Goal: Information Seeking & Learning: Learn about a topic

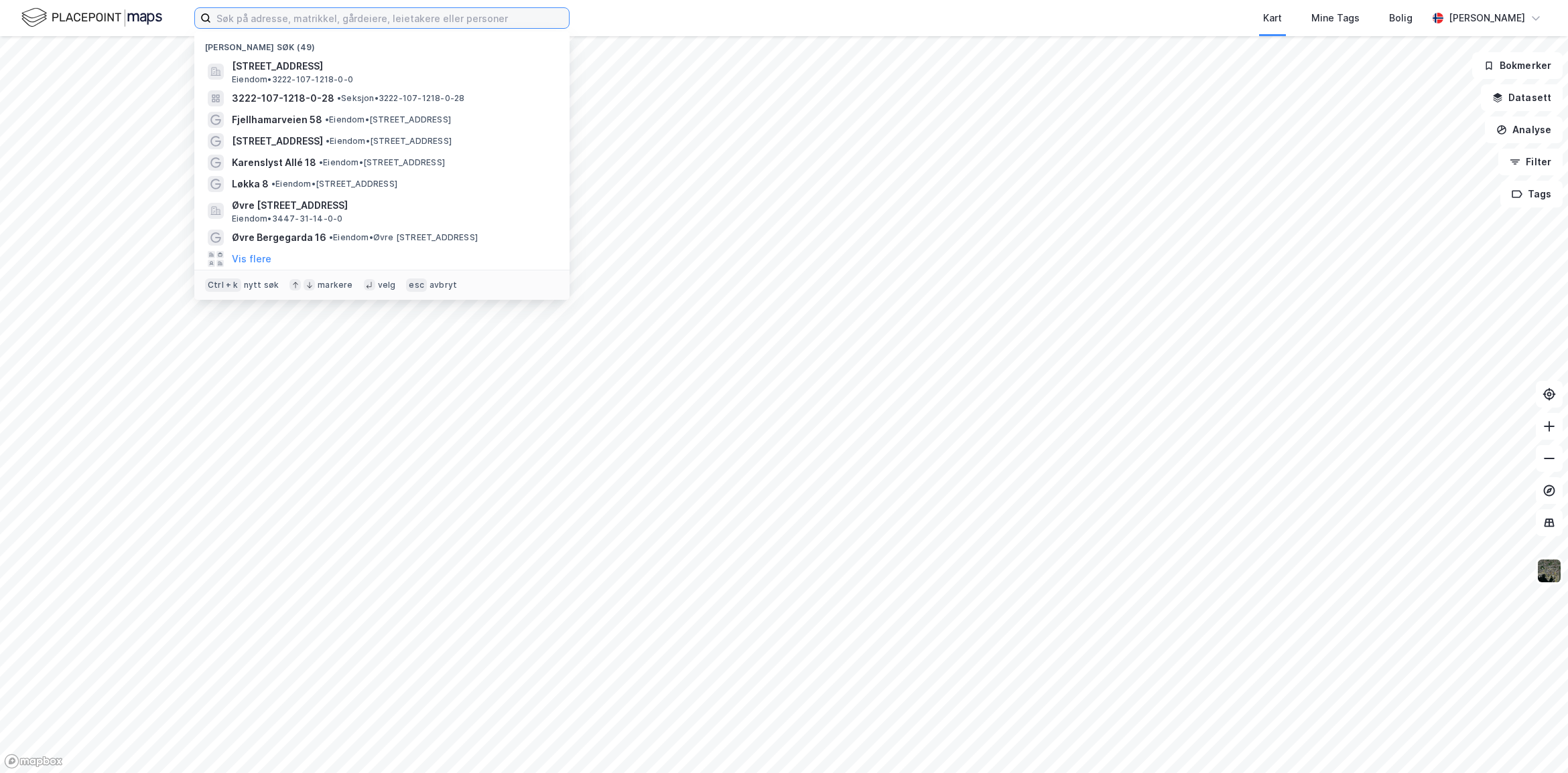
paste input "Skåbuvegen 1995a"
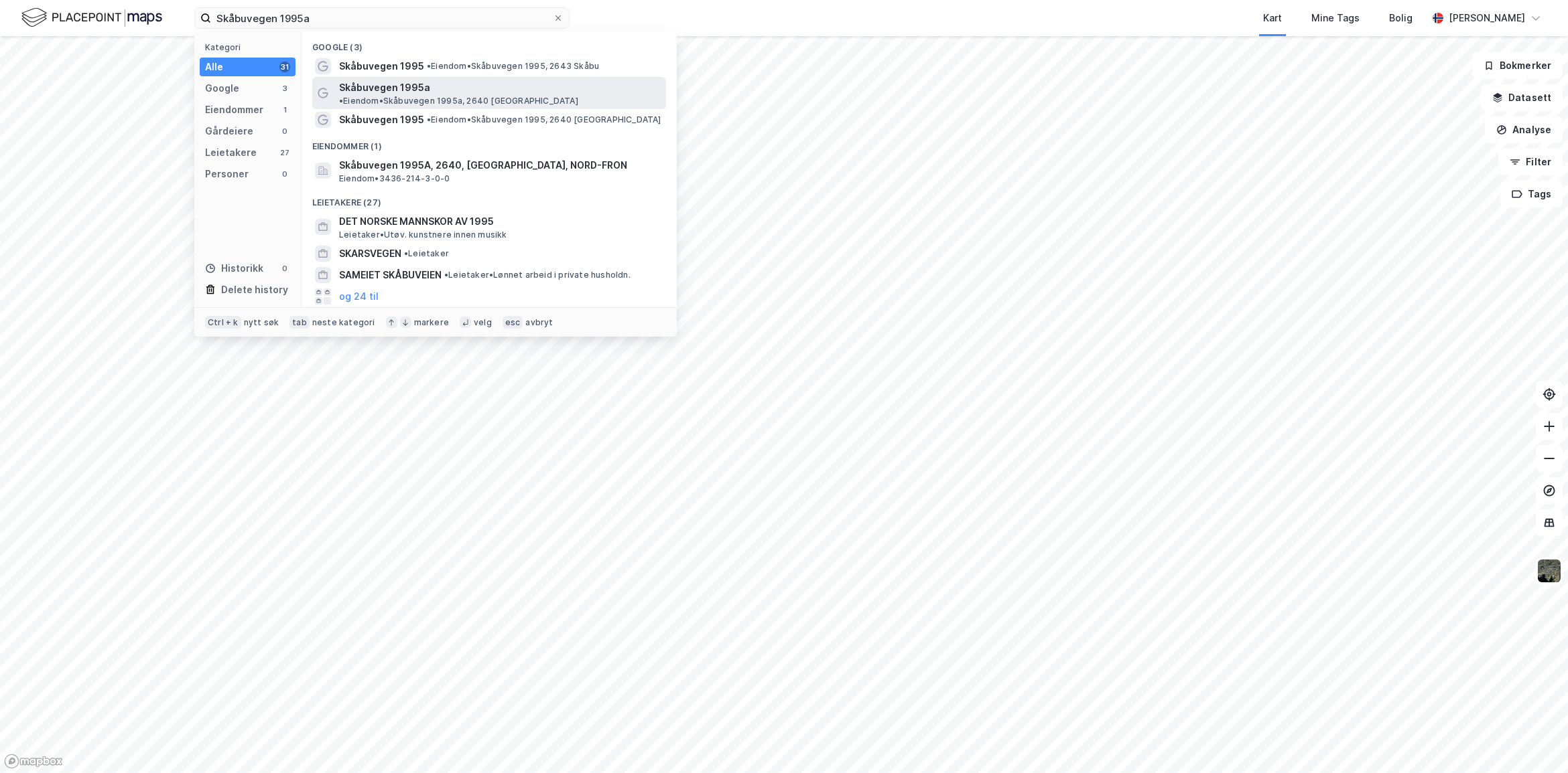
click at [385, 84] on span "Skåbuvegen 1995a" at bounding box center [384, 87] width 91 height 16
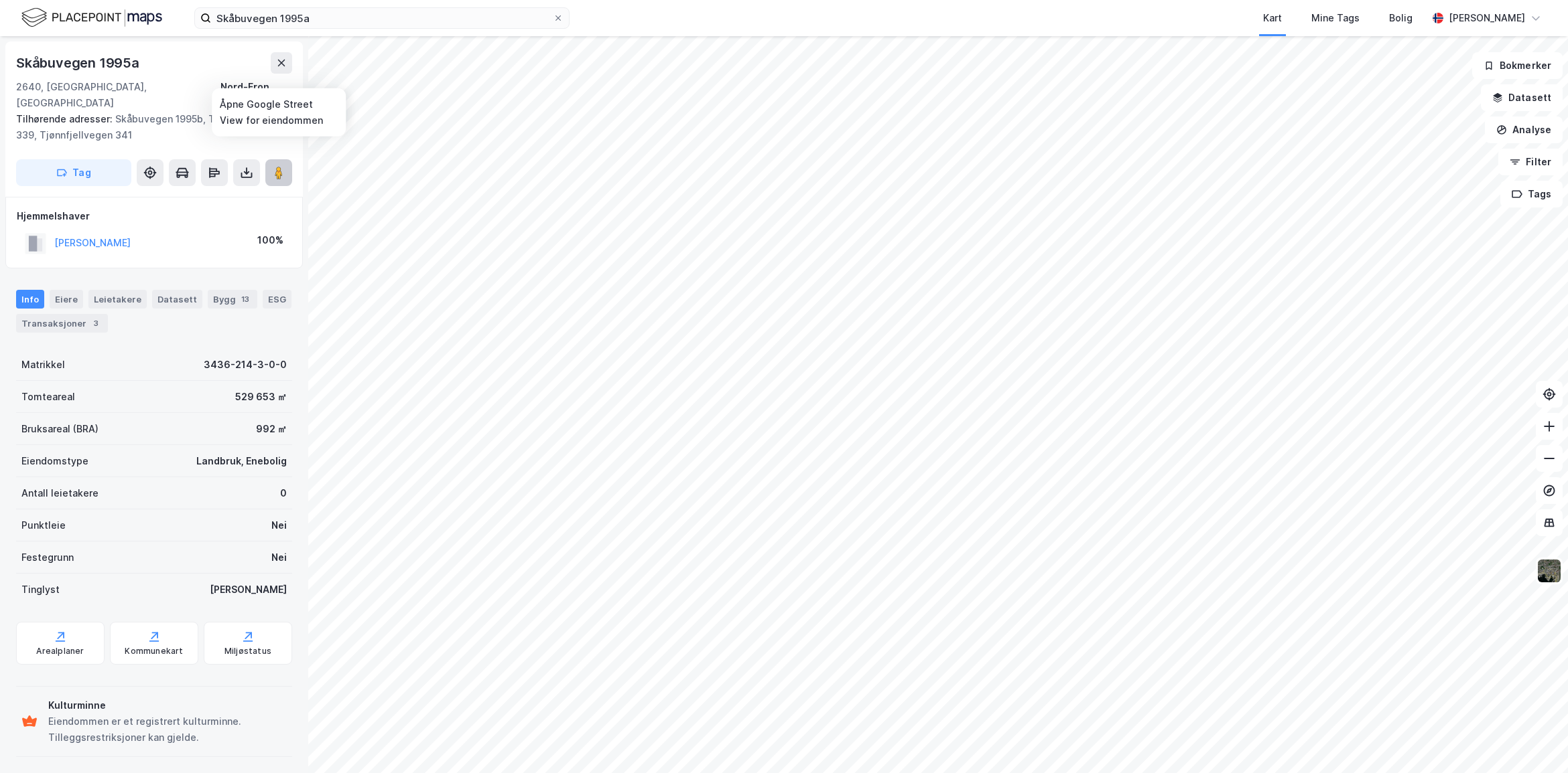
click at [277, 166] on image at bounding box center [278, 172] width 8 height 13
drag, startPoint x: 189, startPoint y: 347, endPoint x: 283, endPoint y: 350, distance: 94.0
click at [283, 350] on div "Skåbuvegen 1995a 2640, [GEOGRAPHIC_DATA], Innlandet Nord-Fron, 214/3 Tilhørende…" at bounding box center [154, 404] width 308 height 737
drag, startPoint x: 283, startPoint y: 350, endPoint x: 265, endPoint y: 347, distance: 18.2
copy div "3436-214-3-0-0"
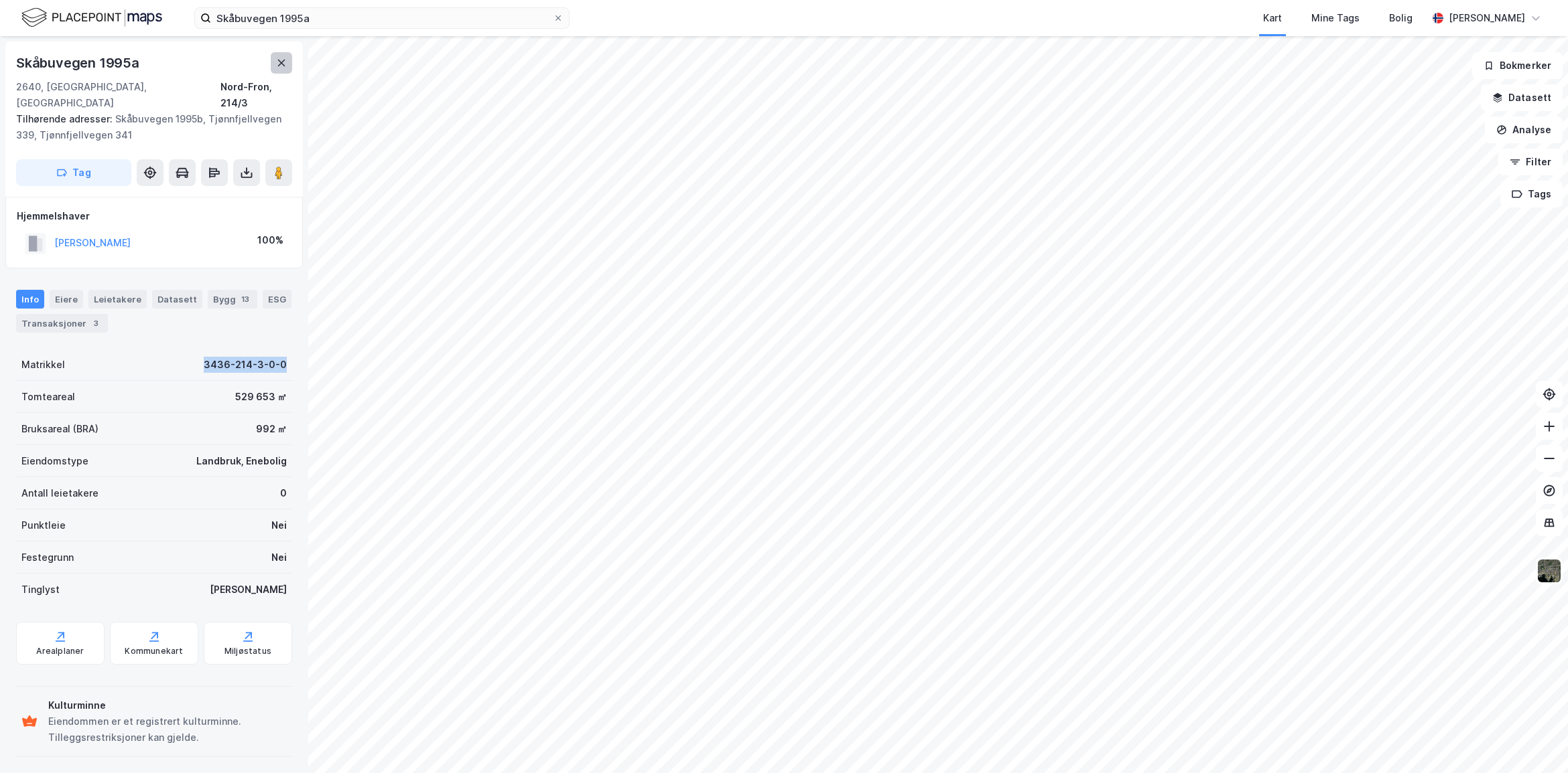
click at [282, 62] on icon at bounding box center [282, 63] width 7 height 7
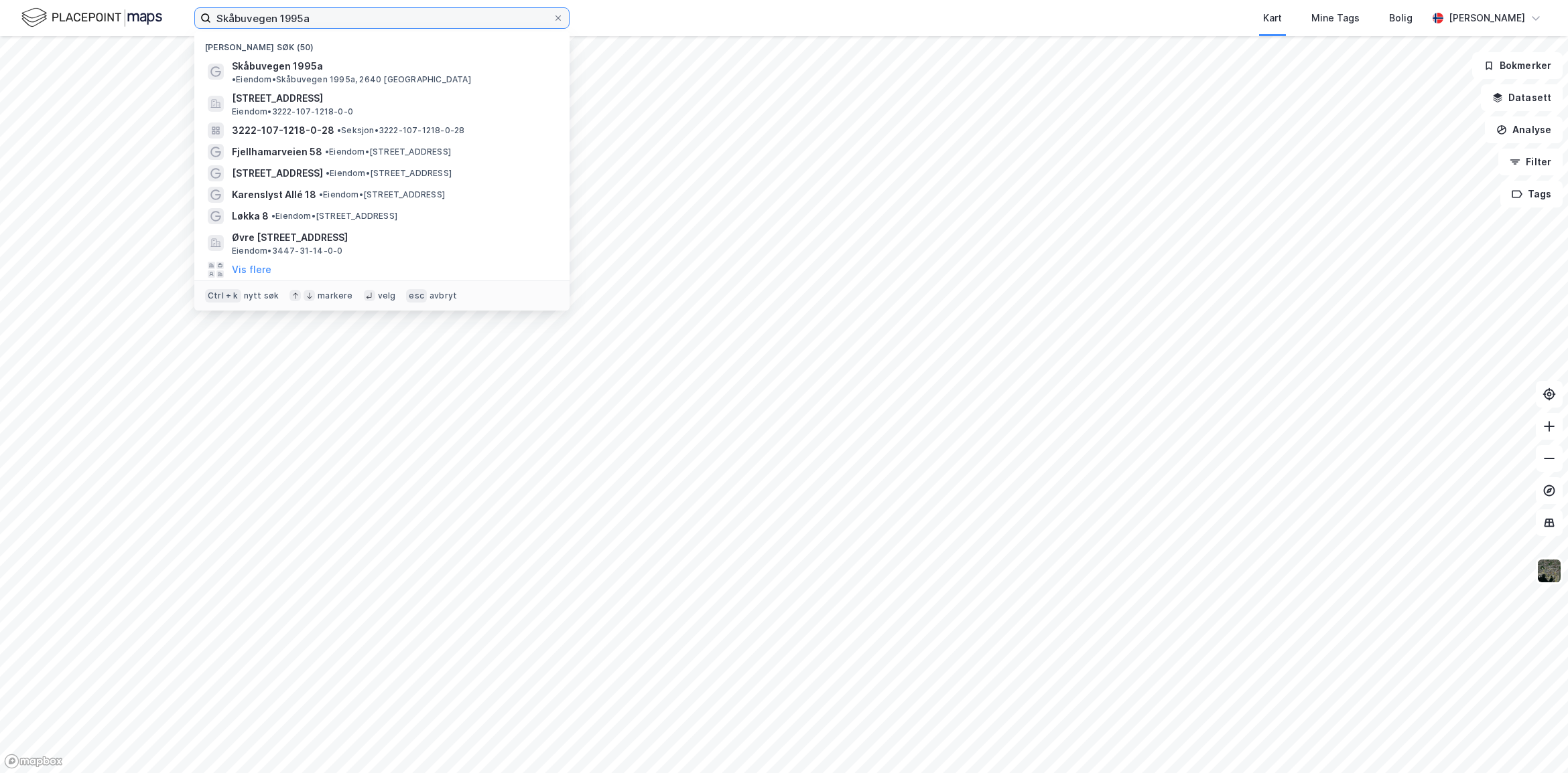
drag, startPoint x: 354, startPoint y: 15, endPoint x: 115, endPoint y: 24, distance: 239.2
click at [115, 24] on div "Skåbuvegen 1995a Nylige søk (50) Skåbuvegen 1995a • Eiendom • Skåbuvegen 1995a,…" at bounding box center [784, 18] width 1568 height 36
paste input "[STREET_ADDRESS]"
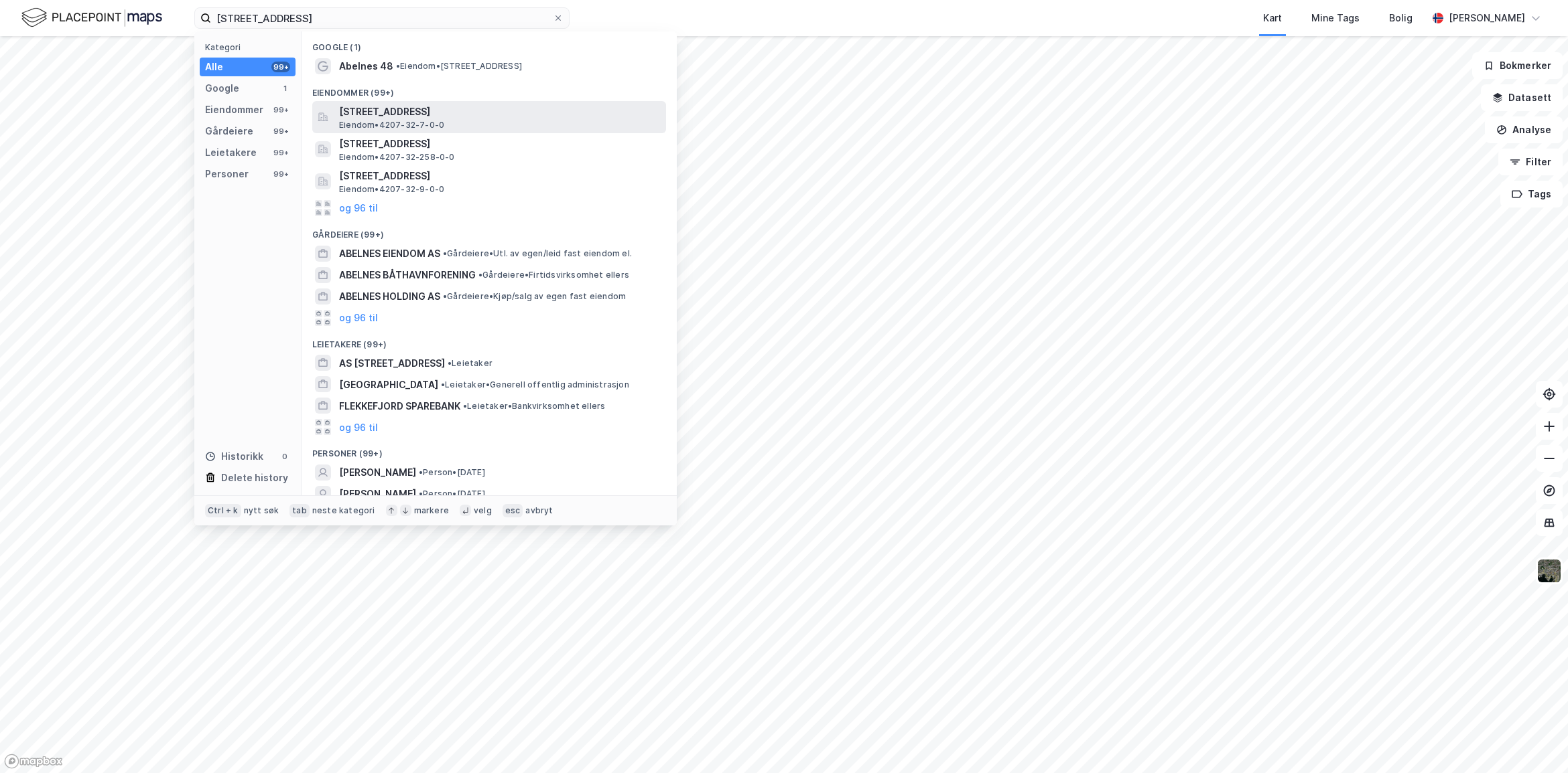
click at [443, 111] on span "[STREET_ADDRESS]" at bounding box center [500, 112] width 322 height 16
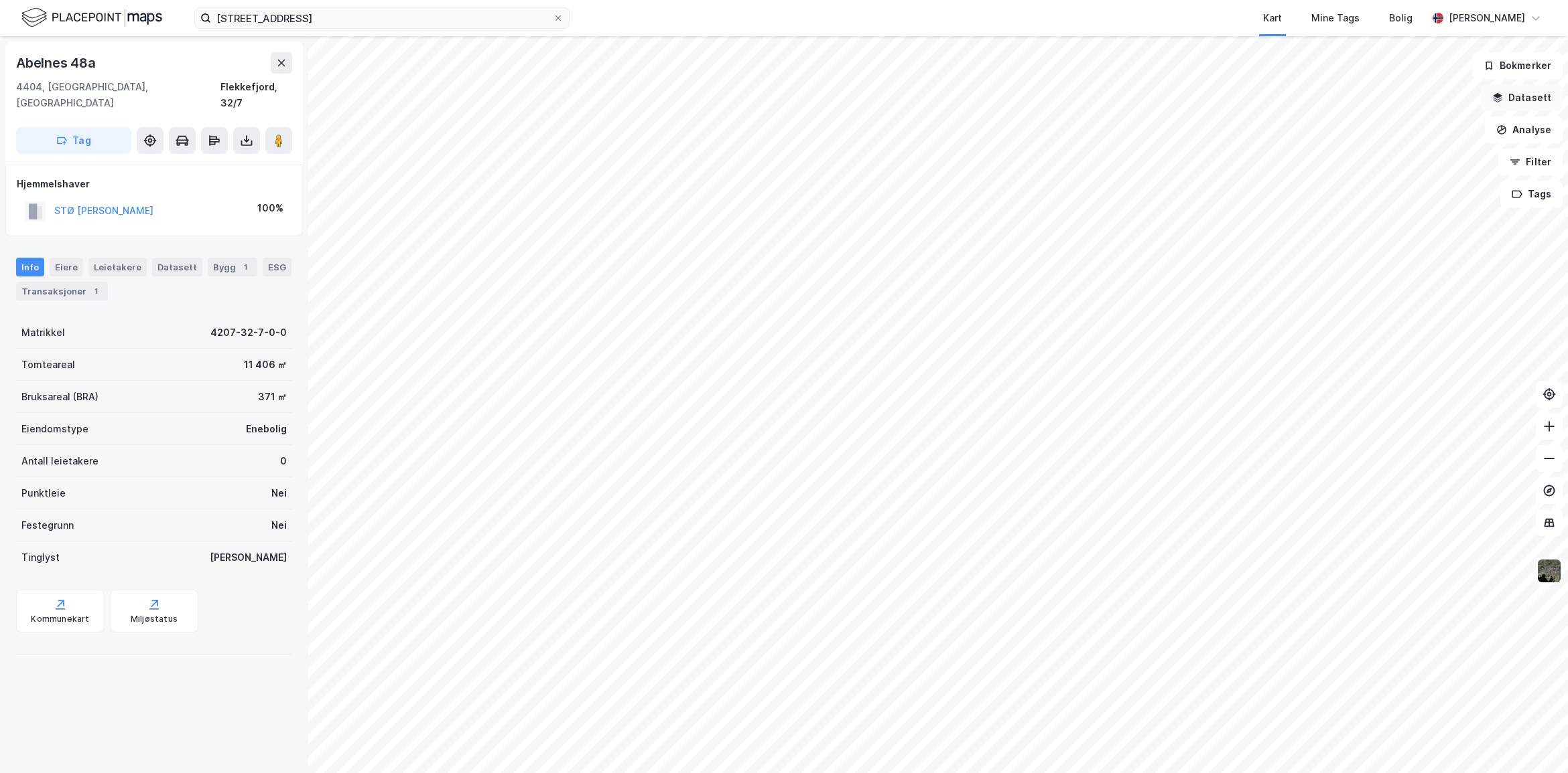
click at [1539, 99] on button "Datasett" at bounding box center [1522, 98] width 82 height 27
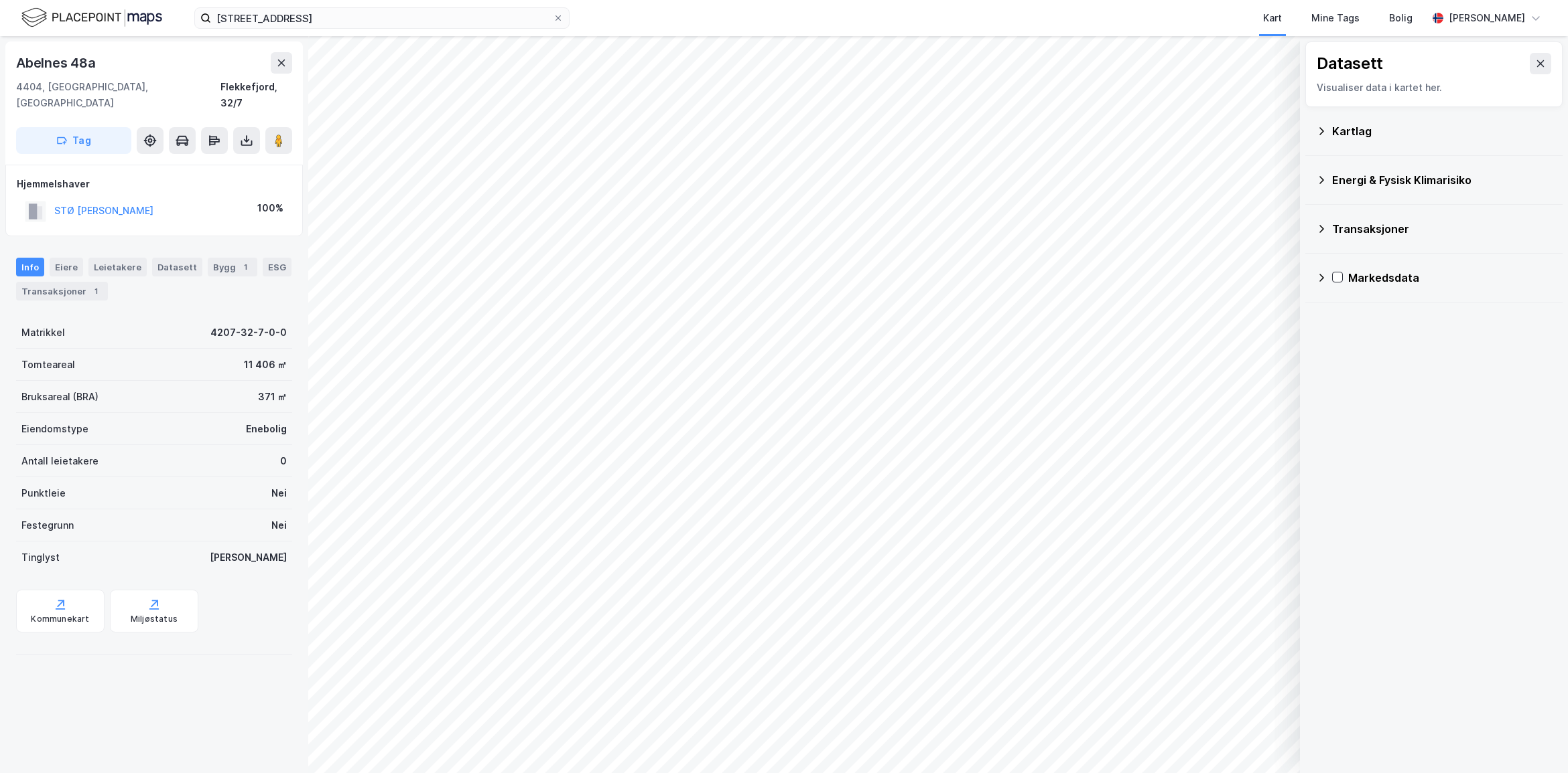
click at [1350, 129] on div "Kartlag" at bounding box center [1441, 131] width 220 height 16
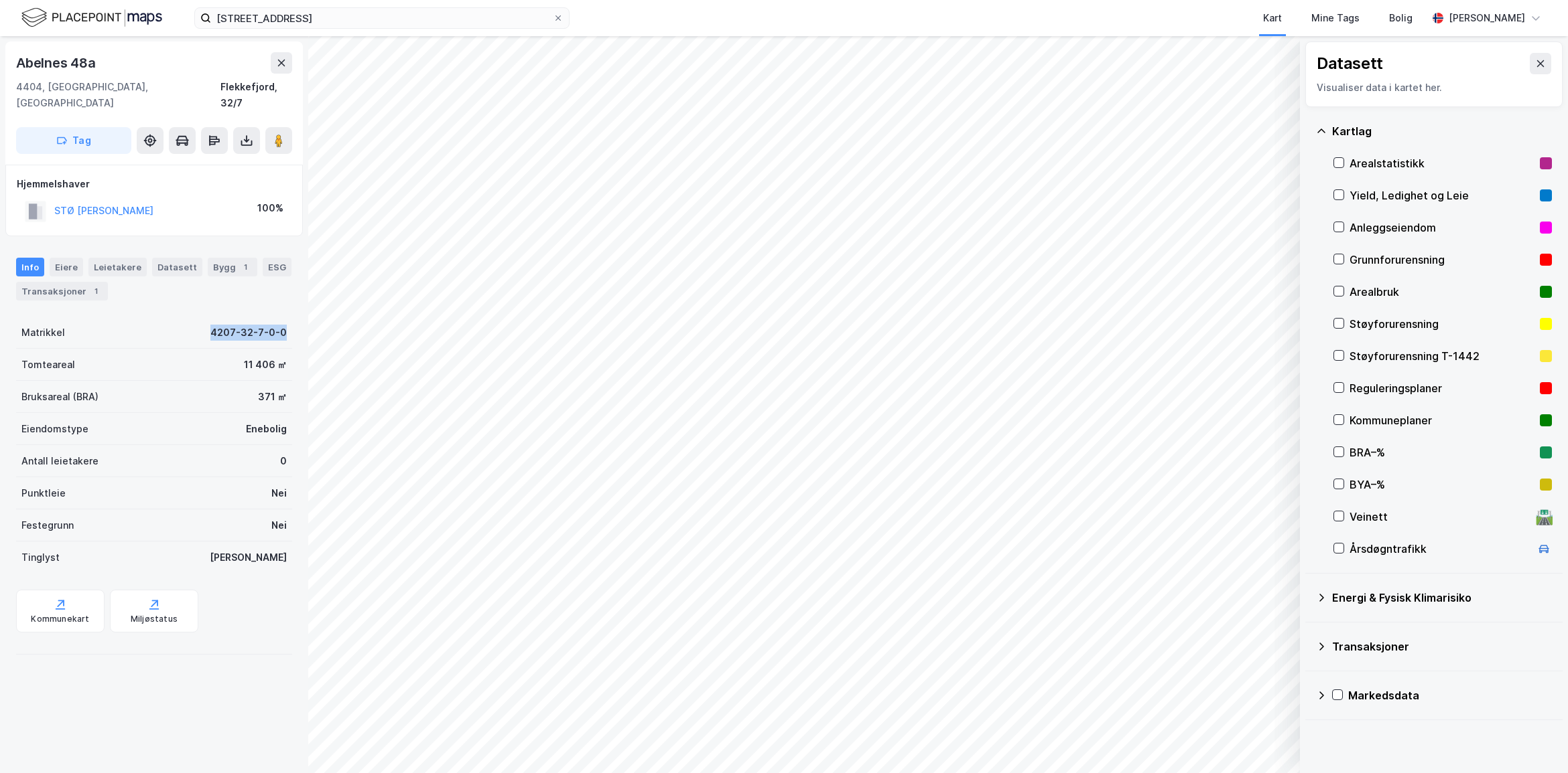
drag, startPoint x: 202, startPoint y: 312, endPoint x: 276, endPoint y: 321, distance: 74.5
click at [276, 321] on div "Matrikkel 4207-32-7-0-0" at bounding box center [154, 333] width 276 height 32
drag, startPoint x: 276, startPoint y: 321, endPoint x: 267, endPoint y: 316, distance: 10.3
copy div "4207-32-7-0-0"
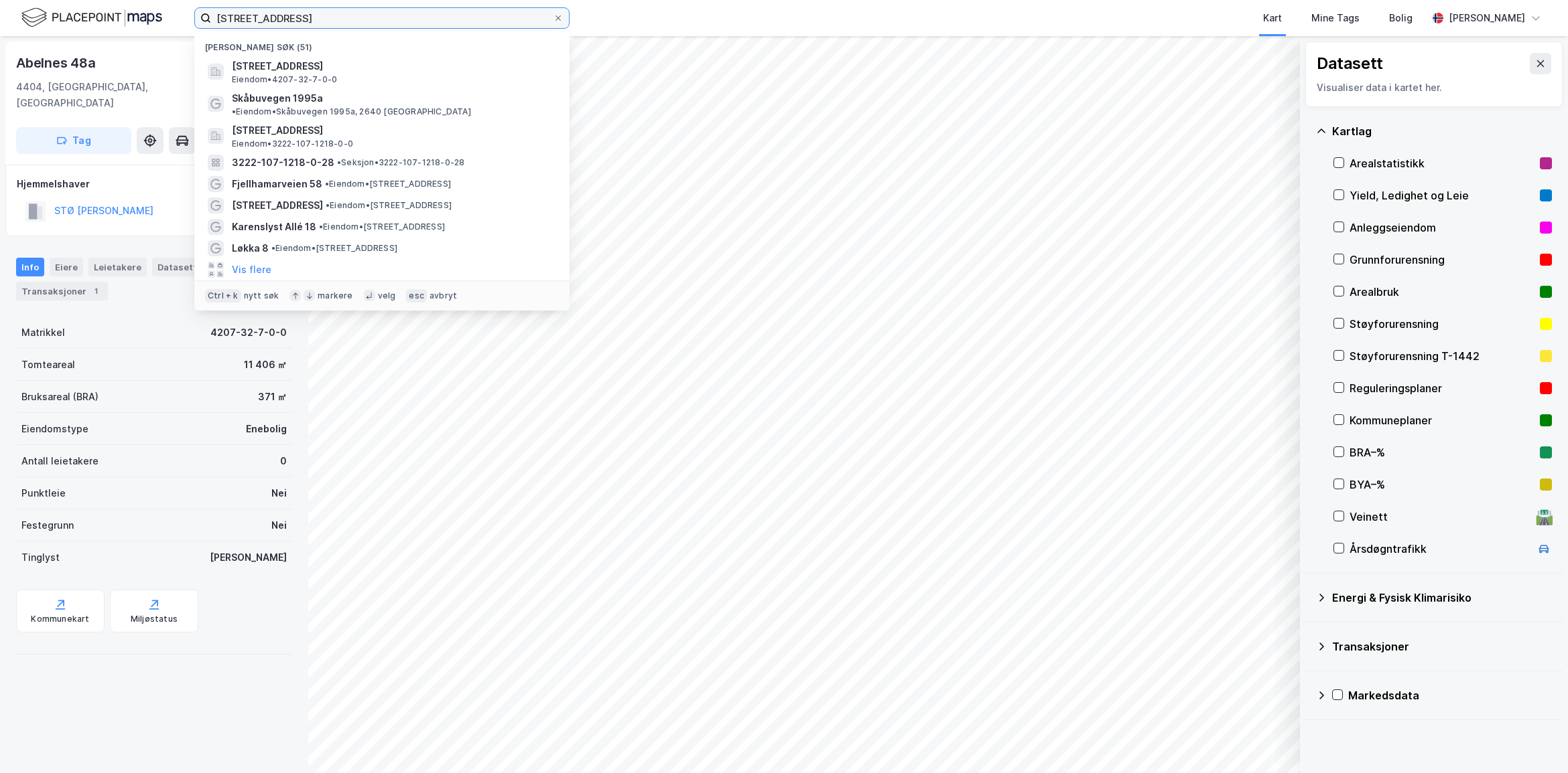
drag, startPoint x: 430, startPoint y: 17, endPoint x: 168, endPoint y: -4, distance: 262.8
click at [168, 0] on html "Abelnes 48 A, 4404 FLEKKEFJORD Nylige søk (51) Abelnes 48A, 4404, [GEOGRAPHIC_D…" at bounding box center [784, 386] width 1568 height 773
paste input "4207-32-7-0-0"
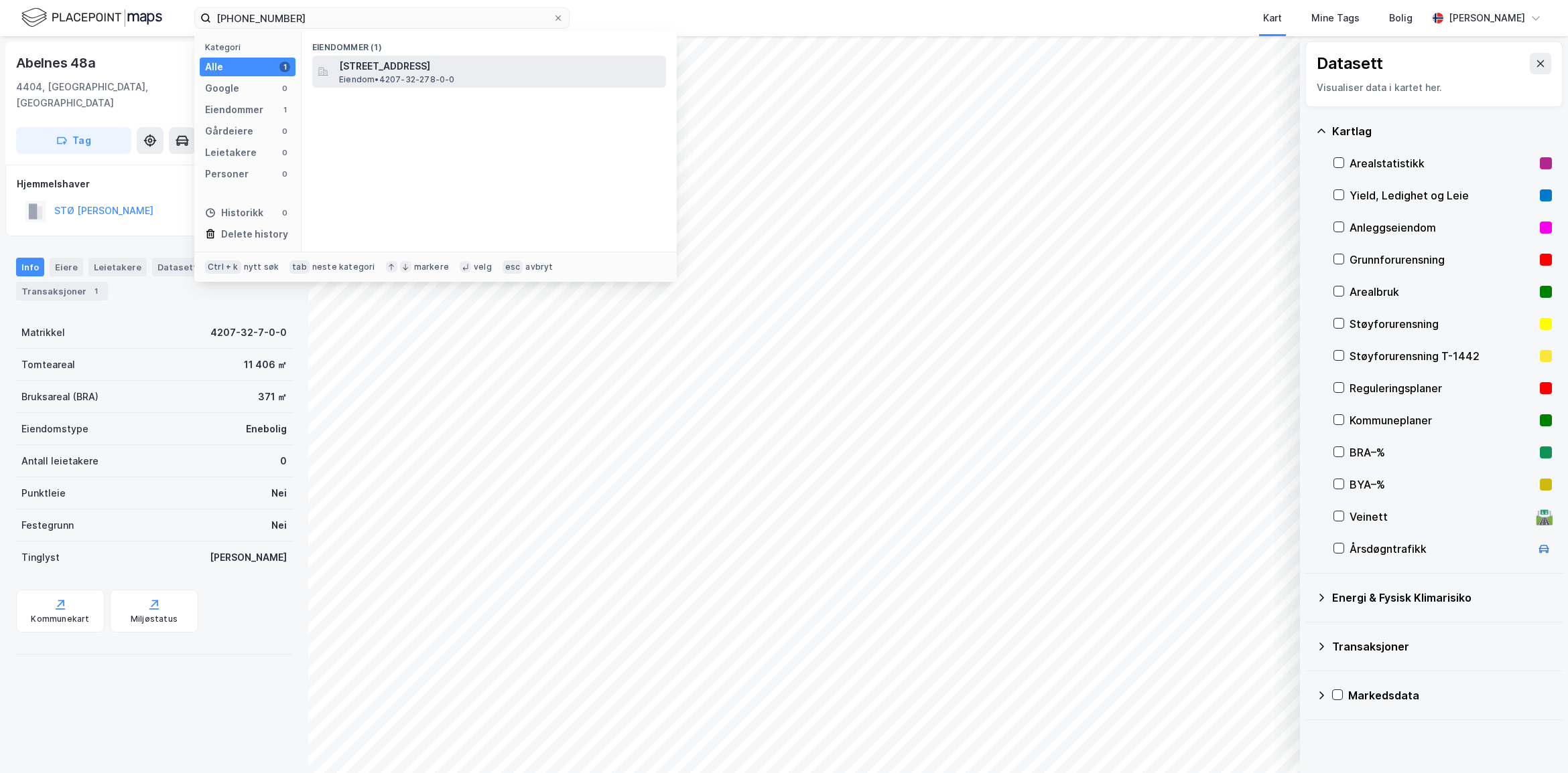
click at [426, 75] on span "Eiendom • 4207-32-278-0-0" at bounding box center [397, 79] width 116 height 11
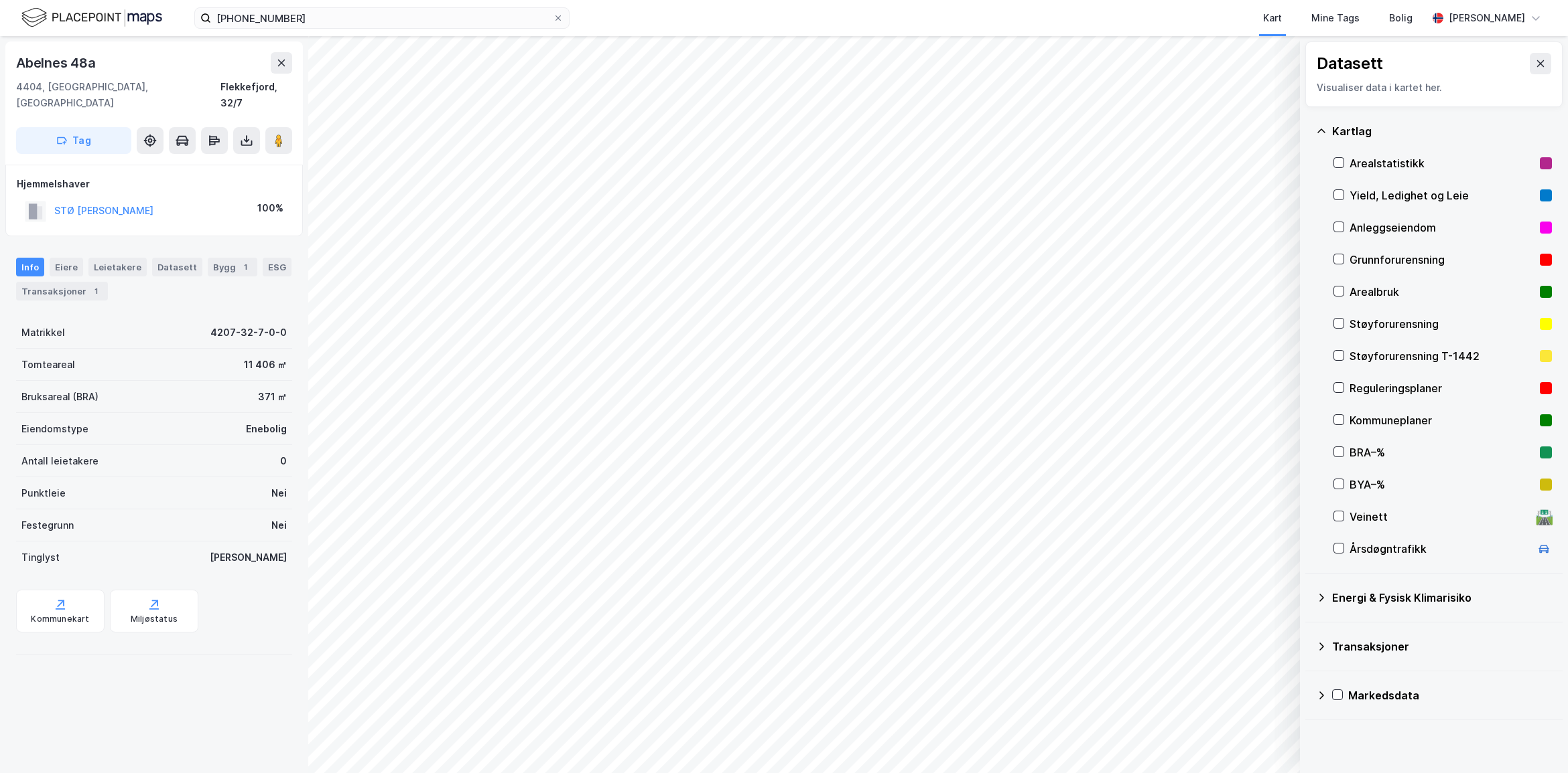
click at [1052, 773] on html "[PHONE_NUMBER] Kart Mine Tags Bolig [PERSON_NAME] Datasett Visualiser data i ka…" at bounding box center [784, 386] width 1568 height 773
click at [296, 17] on input "[PHONE_NUMBER]" at bounding box center [381, 18] width 341 height 20
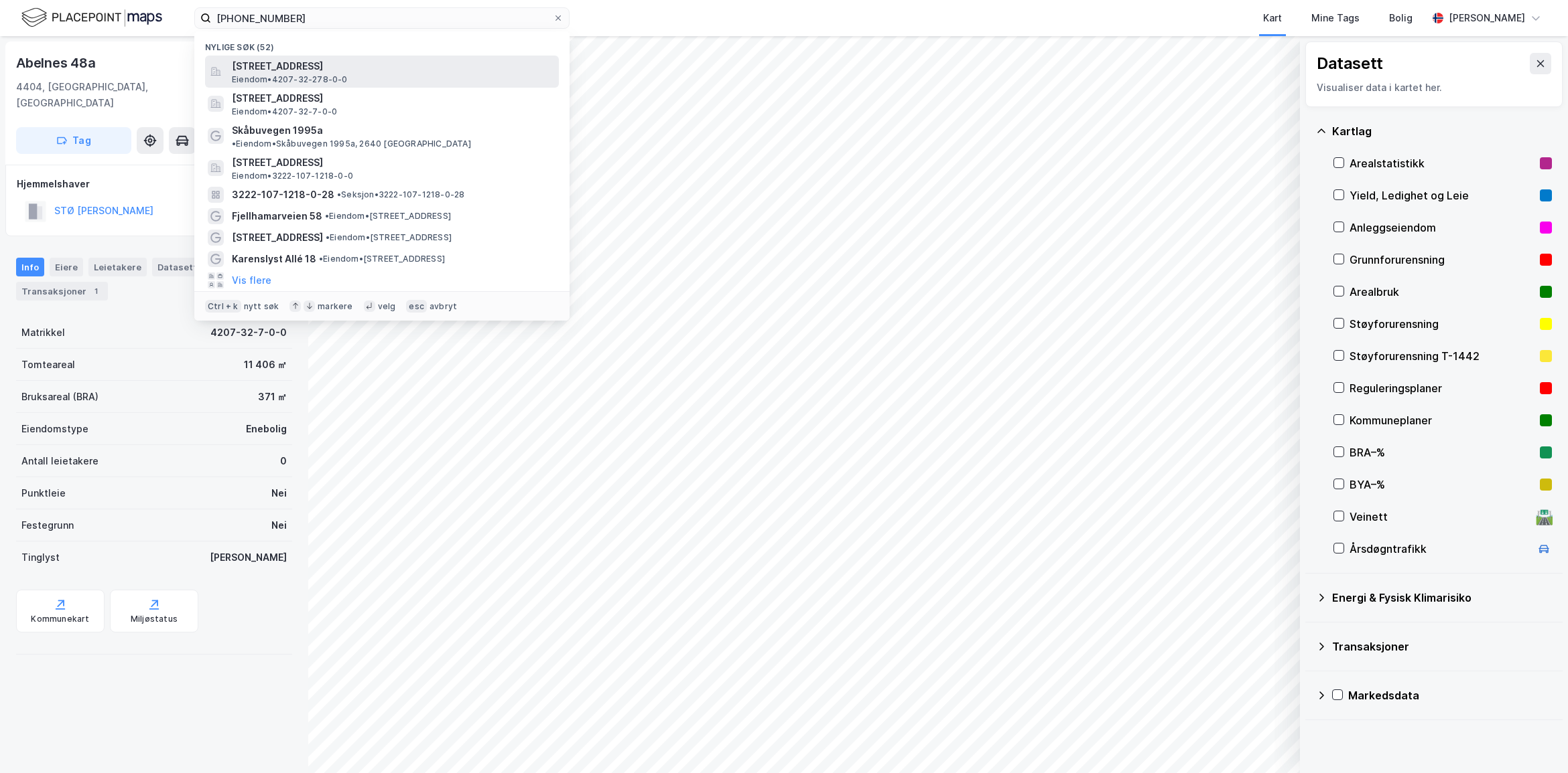
click at [278, 71] on span "[STREET_ADDRESS]" at bounding box center [392, 66] width 322 height 16
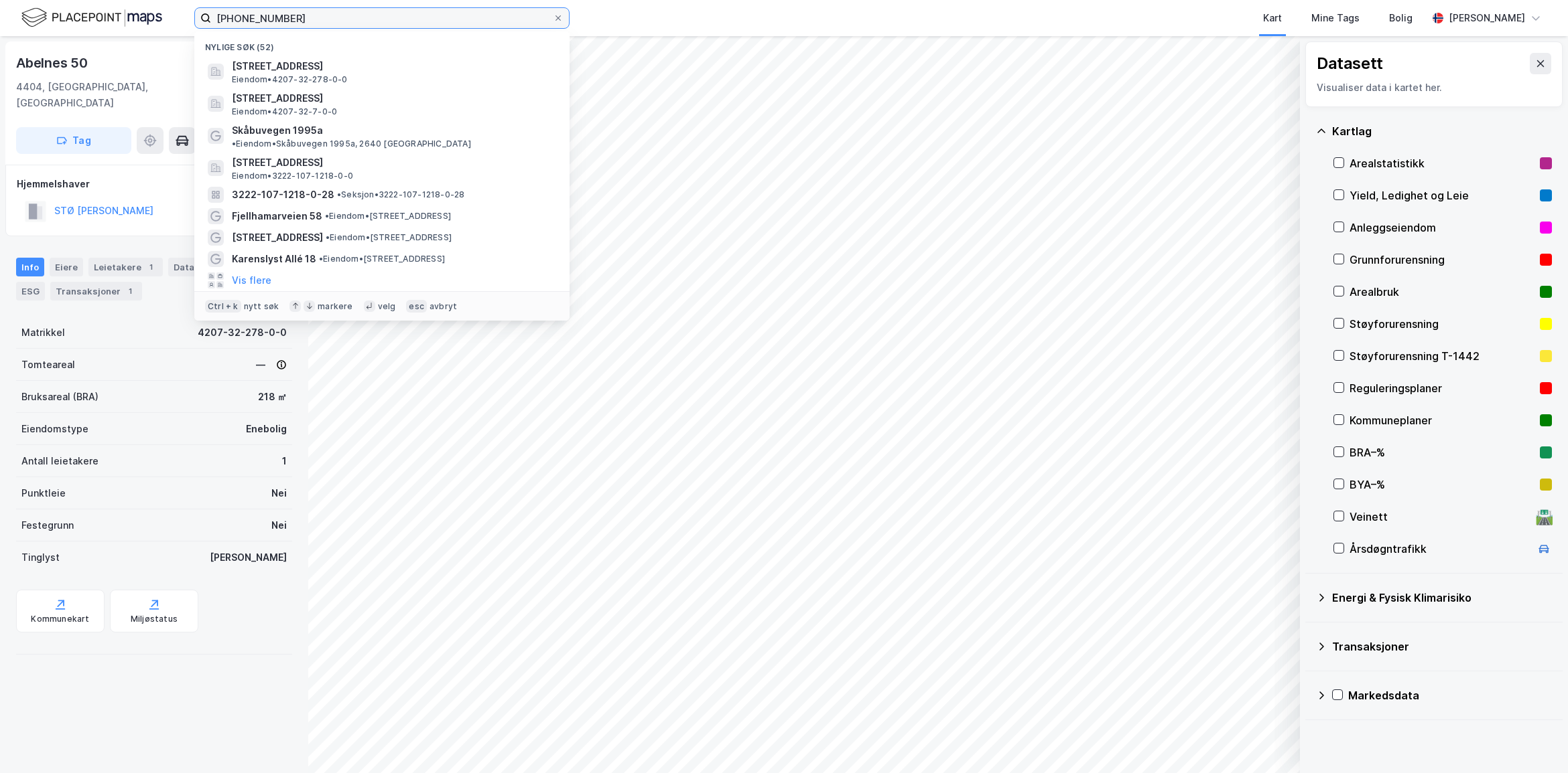
click at [300, 15] on input "[PHONE_NUMBER]" at bounding box center [381, 18] width 341 height 20
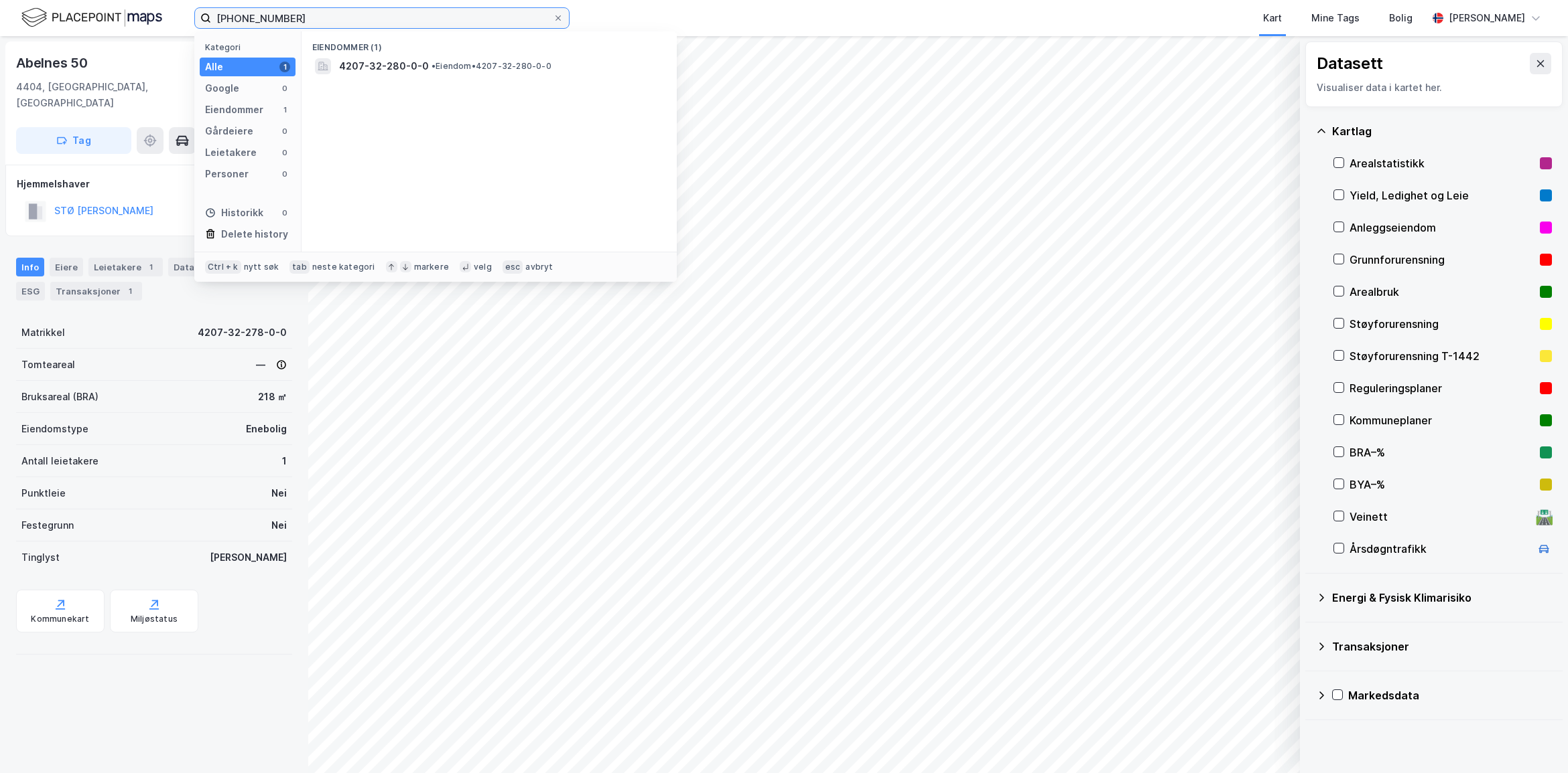
type input "[PHONE_NUMBER]"
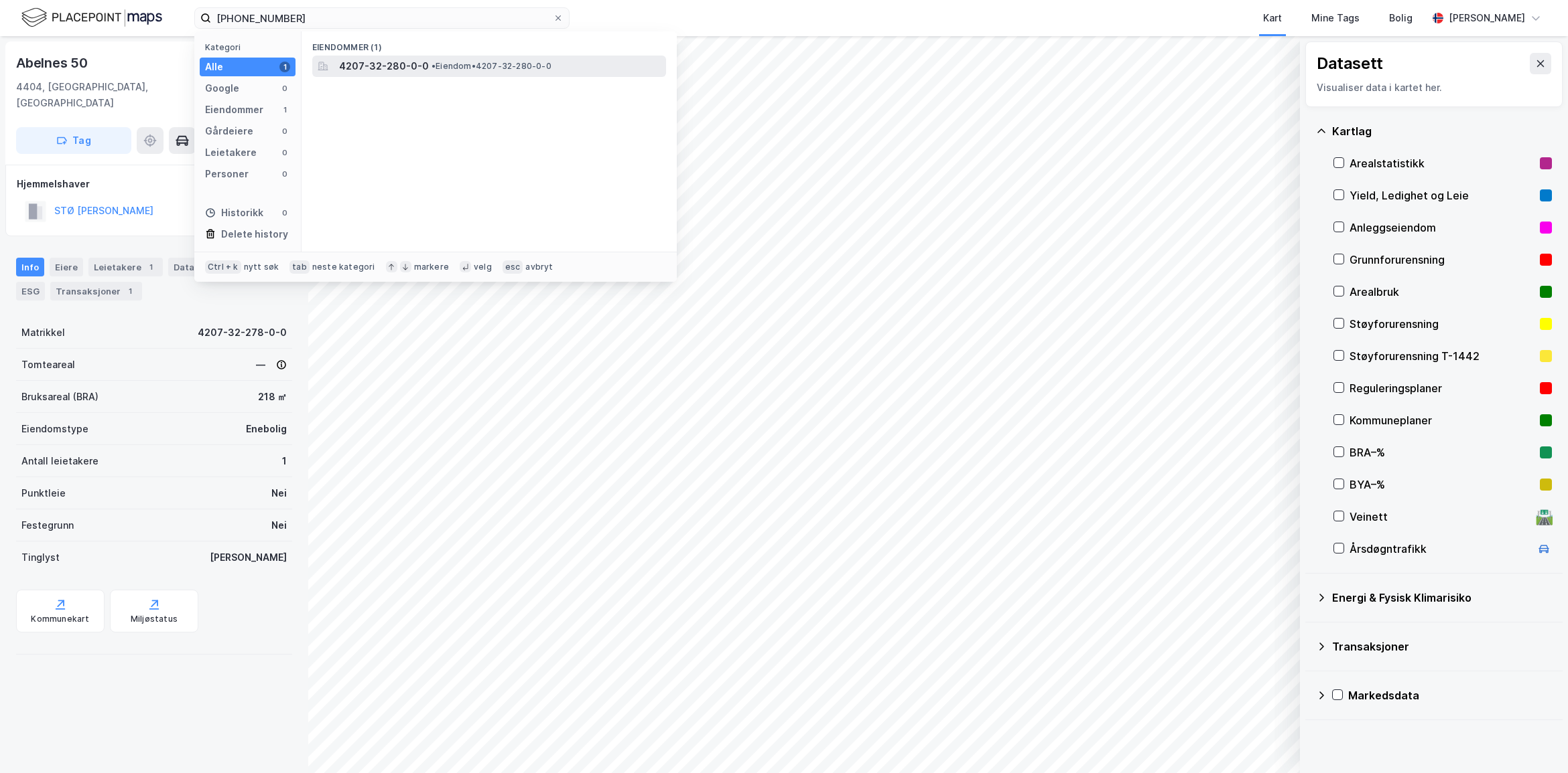
click at [400, 60] on span "4207-32-280-0-0" at bounding box center [384, 66] width 90 height 16
